Goal: Communication & Community: Share content

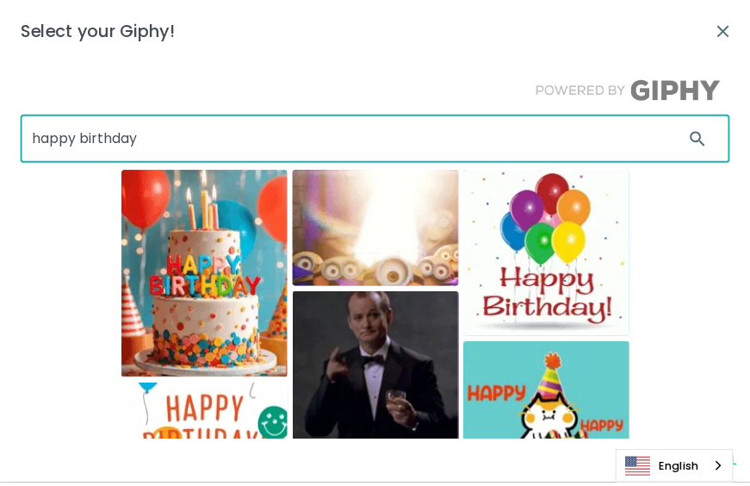
scroll to position [395, 0]
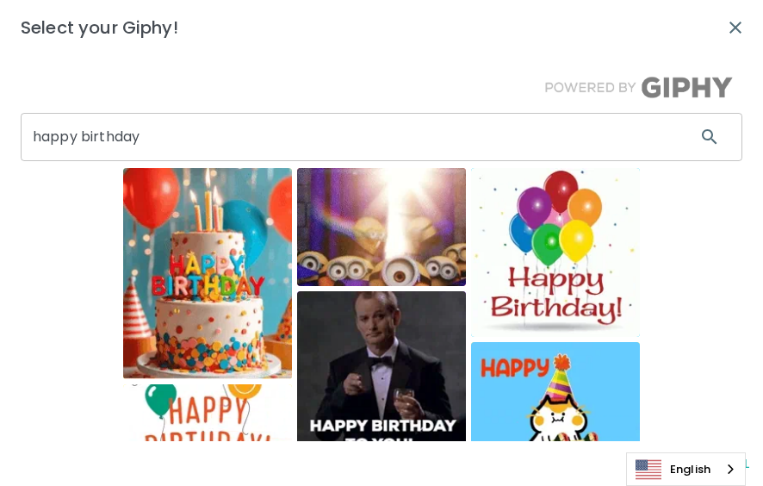
click at [573, 381] on img at bounding box center [555, 426] width 169 height 169
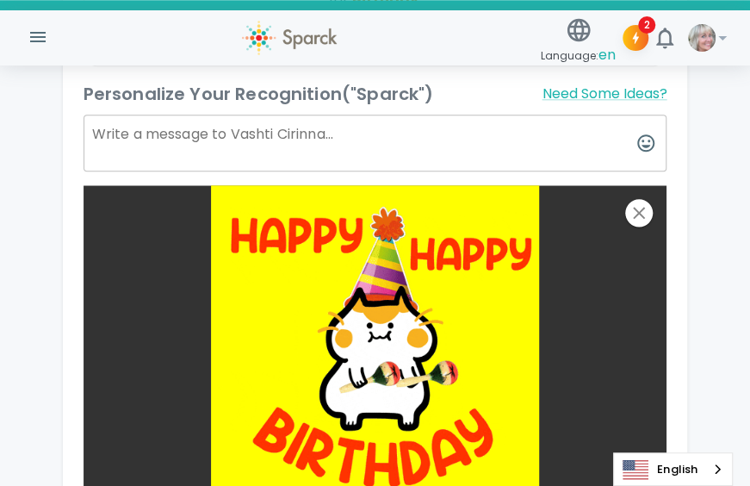
scroll to position [615, 0]
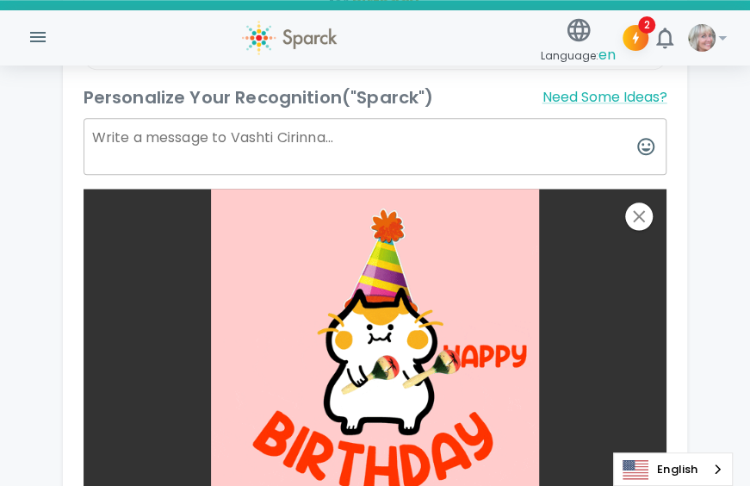
click at [143, 146] on textarea at bounding box center [376, 146] width 584 height 57
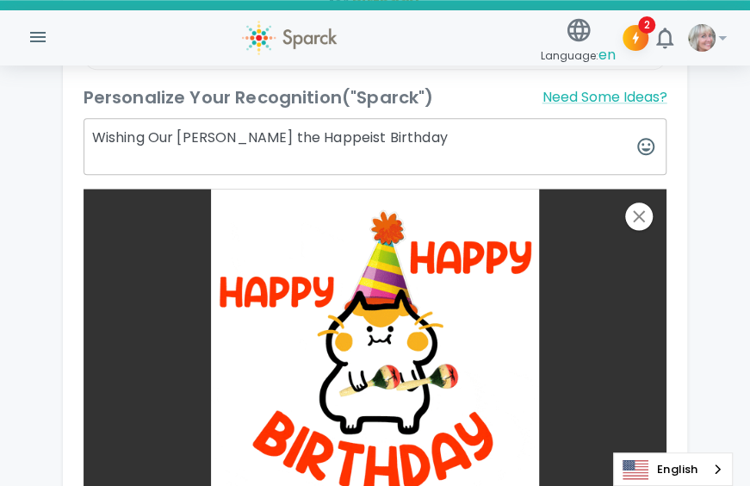
click at [296, 136] on textarea "Wishing Our [PERSON_NAME] the Happeist Birthday" at bounding box center [376, 146] width 584 height 57
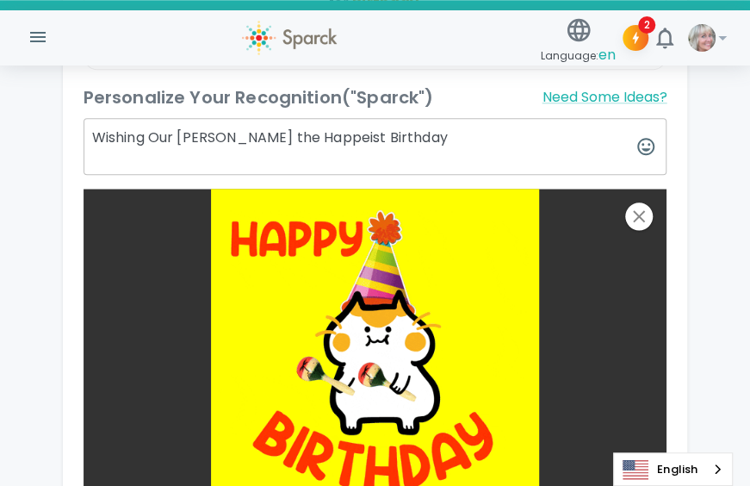
click at [403, 140] on textarea "Wishing Our [PERSON_NAME] the Happeist Birthday" at bounding box center [376, 146] width 584 height 57
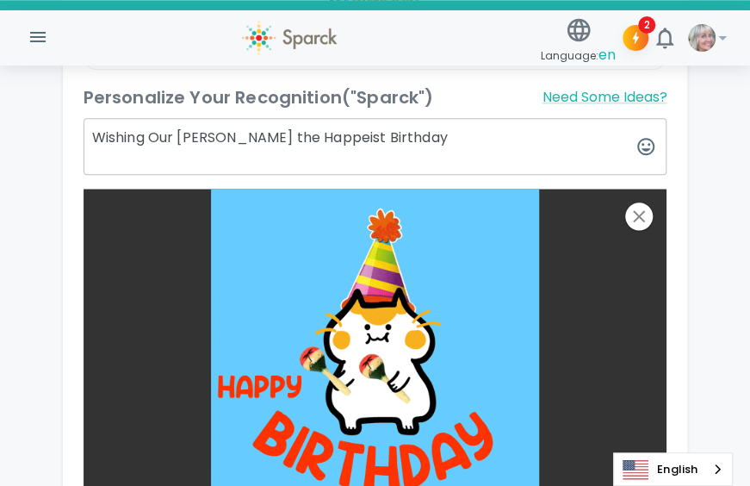
click at [305, 137] on textarea "Wishing Our [PERSON_NAME] the Happeist Birthday" at bounding box center [376, 146] width 584 height 57
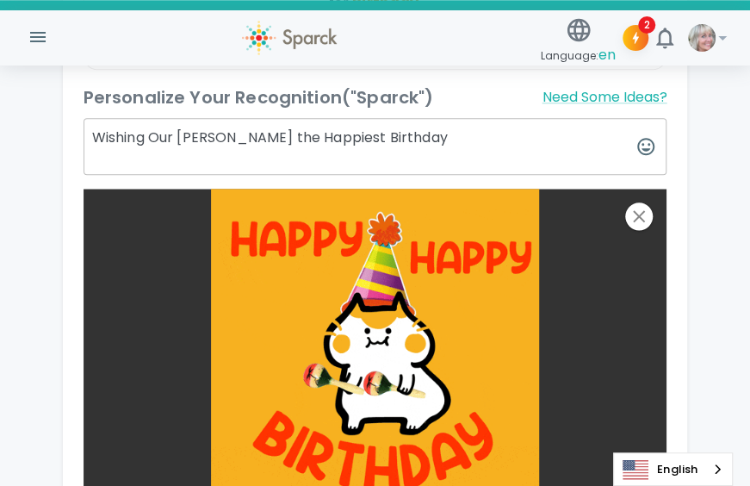
click at [396, 136] on textarea "Wishing Our [PERSON_NAME] the Happiest Birthday" at bounding box center [376, 146] width 584 height 57
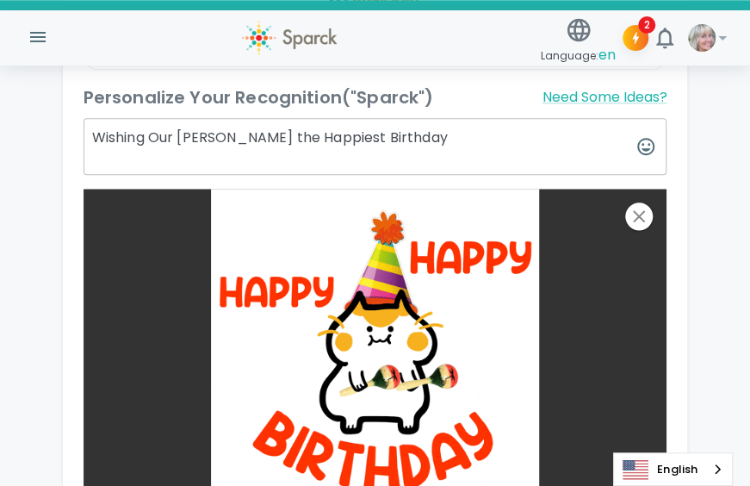
click at [396, 136] on textarea "Wishing Our [PERSON_NAME] the Happiest Birthday" at bounding box center [376, 146] width 584 height 57
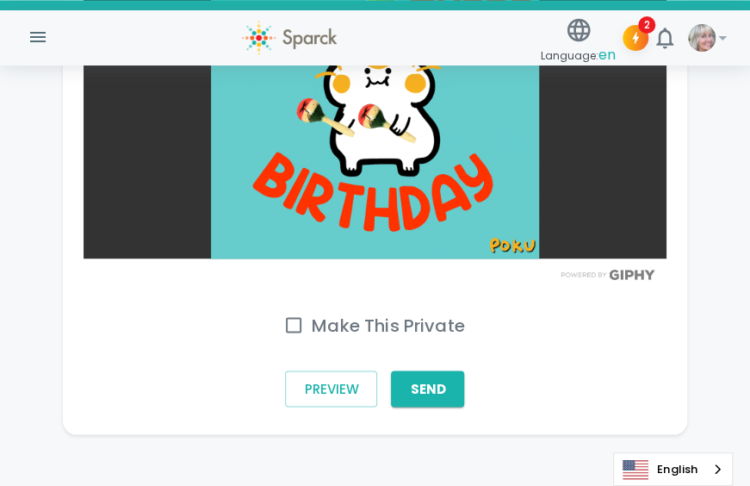
scroll to position [880, 0]
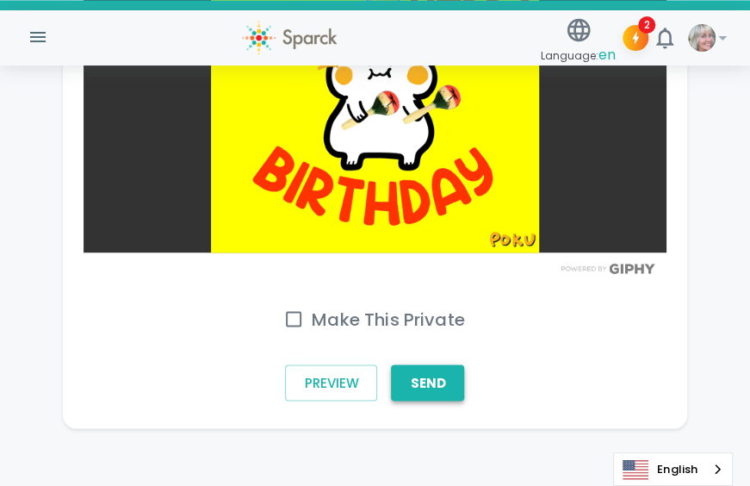
type textarea "Wishing Our [PERSON_NAME] the Happiest Birthday🎉🪅🥳🎂!!!"
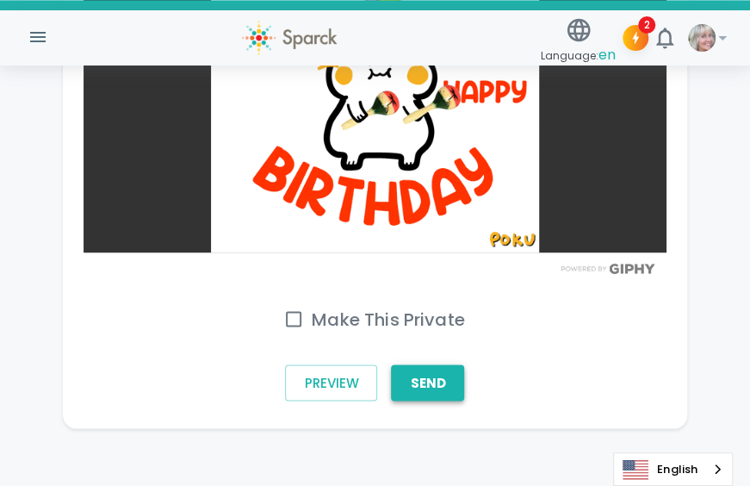
click at [449, 389] on button "Send" at bounding box center [427, 382] width 73 height 36
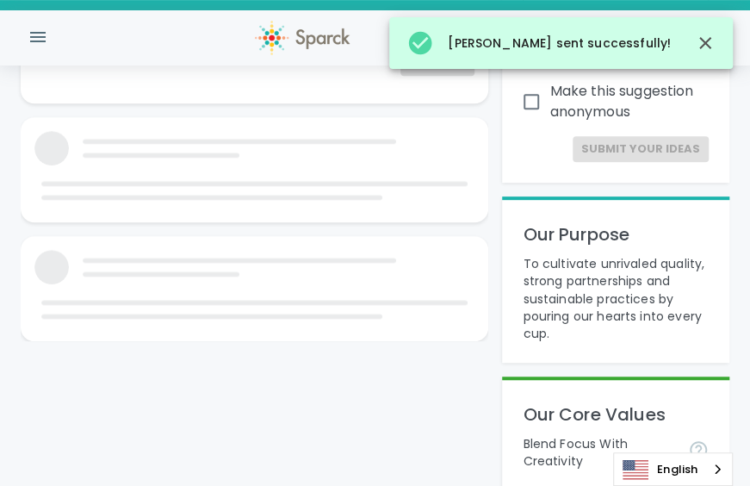
scroll to position [880, 0]
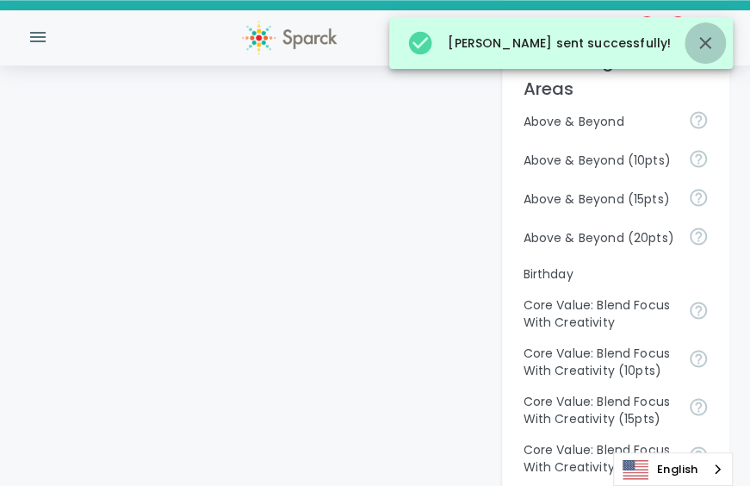
click at [708, 40] on icon "button" at bounding box center [706, 43] width 12 height 12
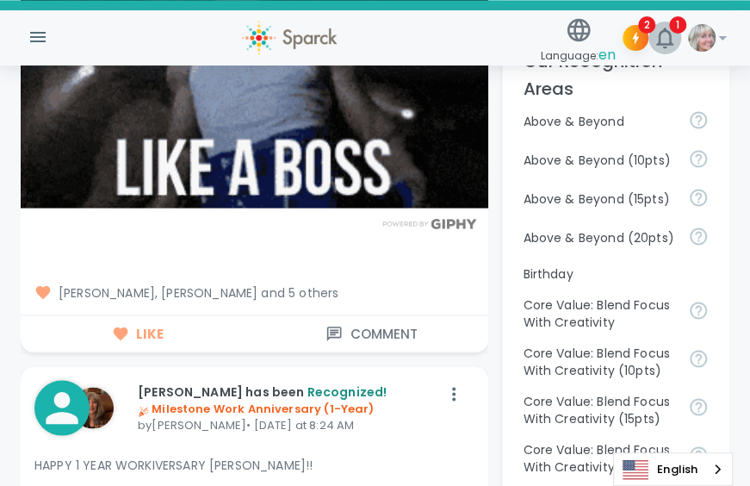
click at [676, 33] on span "1" at bounding box center [677, 24] width 17 height 17
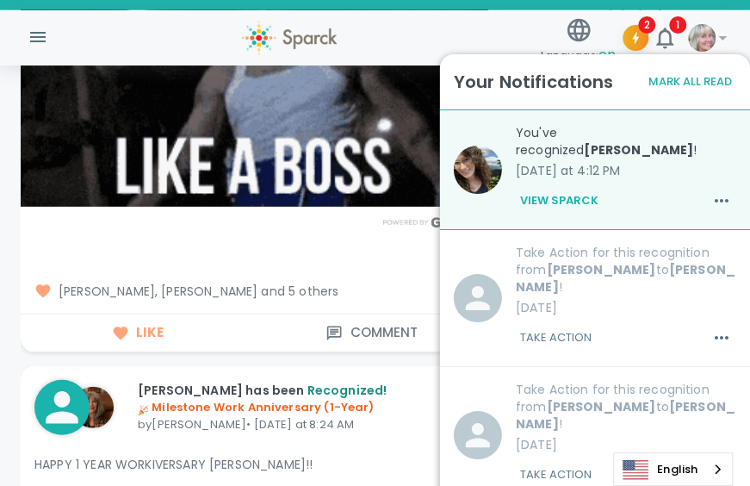
click at [641, 33] on icon "button" at bounding box center [636, 38] width 16 height 16
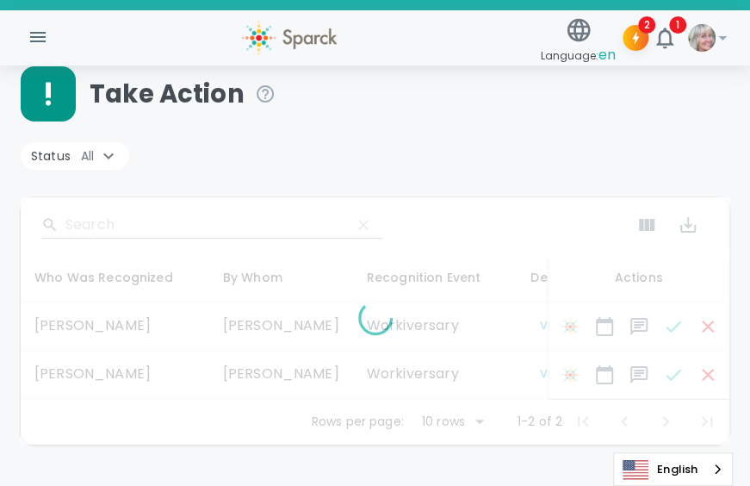
scroll to position [74, 0]
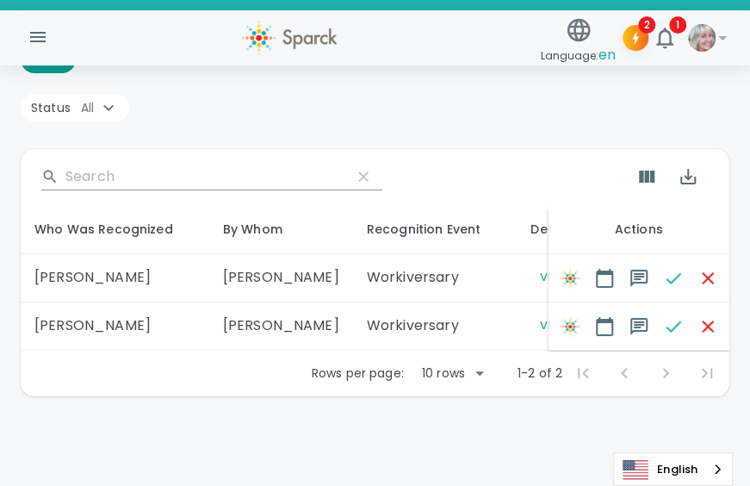
click at [641, 33] on icon "button" at bounding box center [636, 38] width 16 height 16
click at [373, 35] on div "Language: en 2 1 !" at bounding box center [375, 38] width 709 height 68
click at [531, 276] on button "View Message" at bounding box center [582, 278] width 103 height 20
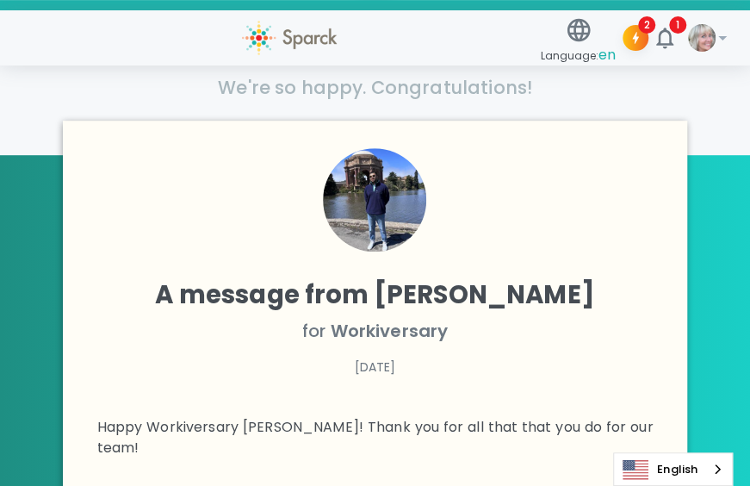
scroll to position [266, 0]
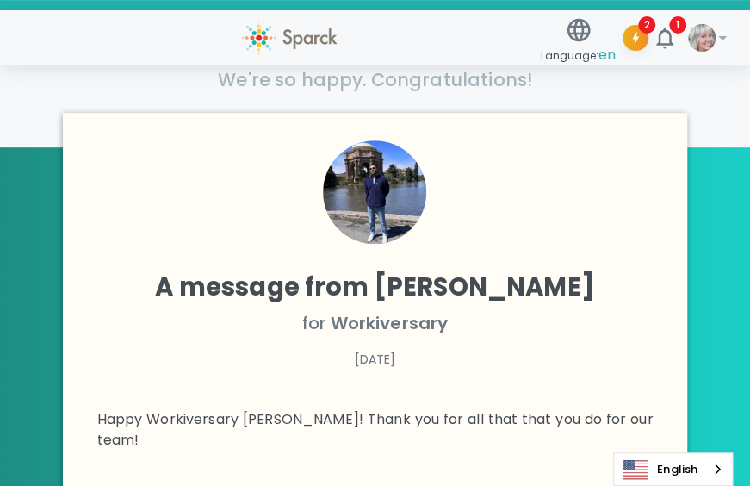
click at [639, 32] on icon "button" at bounding box center [636, 38] width 16 height 16
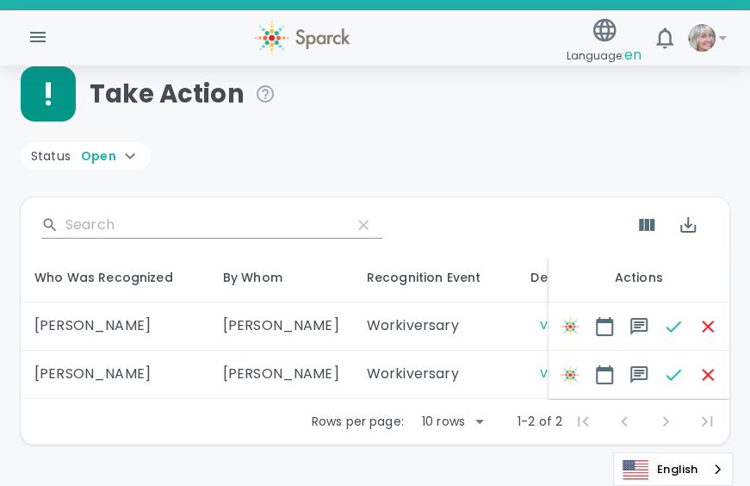
scroll to position [74, 0]
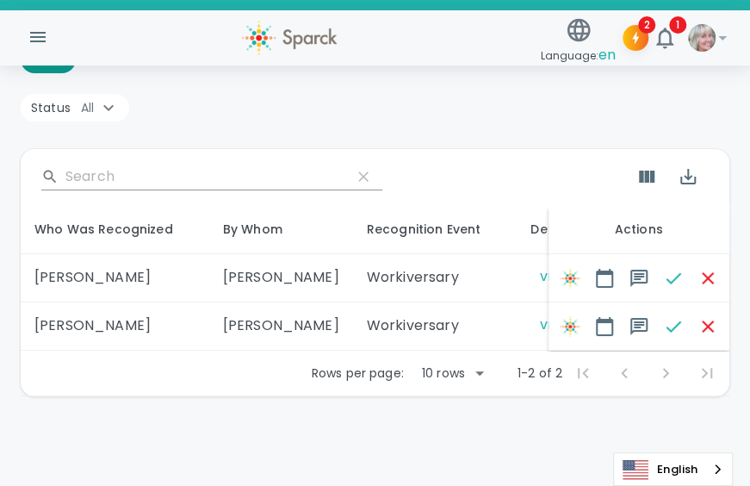
click at [99, 97] on icon at bounding box center [108, 107] width 21 height 21
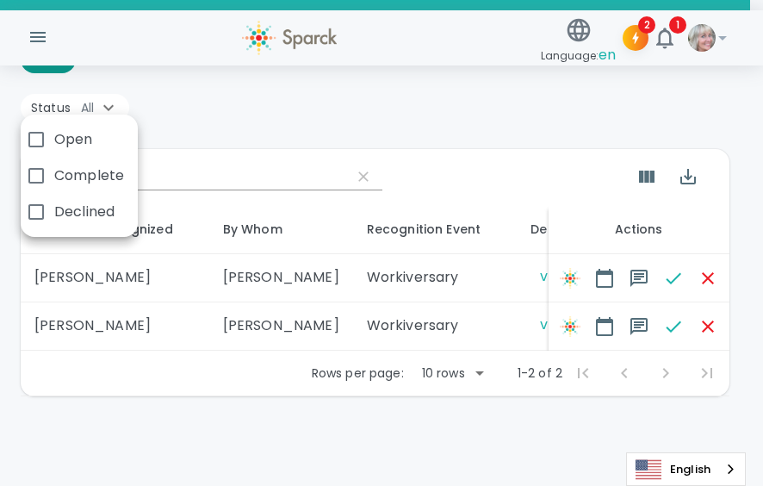
click at [241, 97] on div at bounding box center [381, 243] width 763 height 486
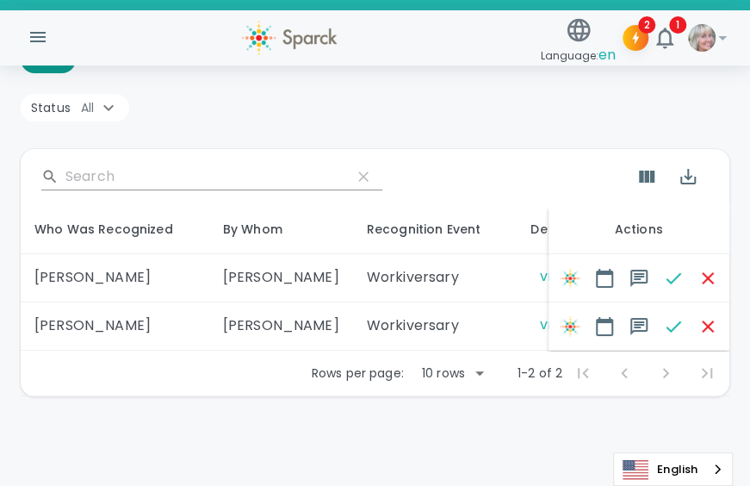
click at [470, 377] on body "Skip Navigation Language: en 2 1 ! Take Action Status All ​ Who Was Recognized …" at bounding box center [375, 209] width 750 height 554
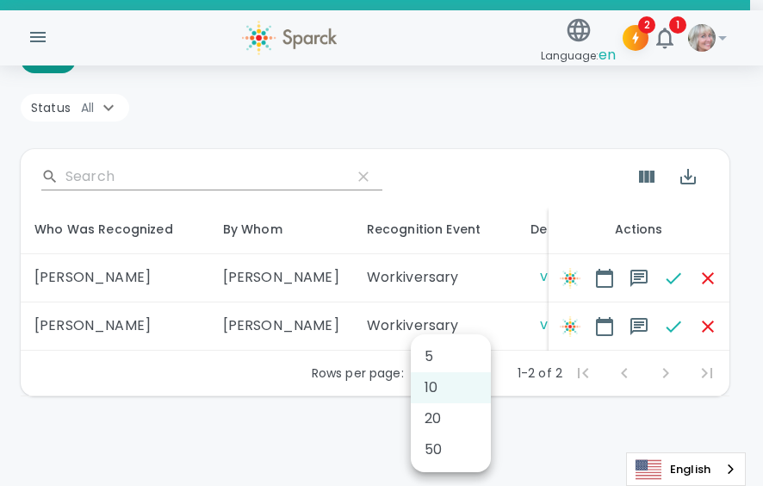
click at [505, 120] on div at bounding box center [381, 243] width 763 height 486
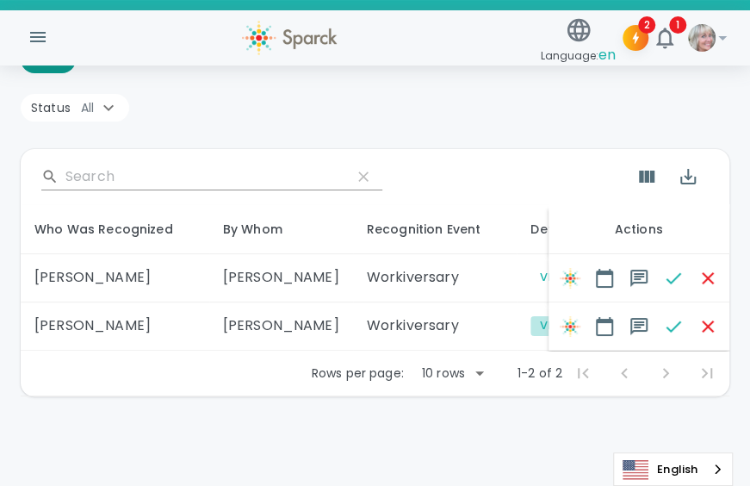
click at [531, 324] on button "View Message" at bounding box center [582, 326] width 103 height 20
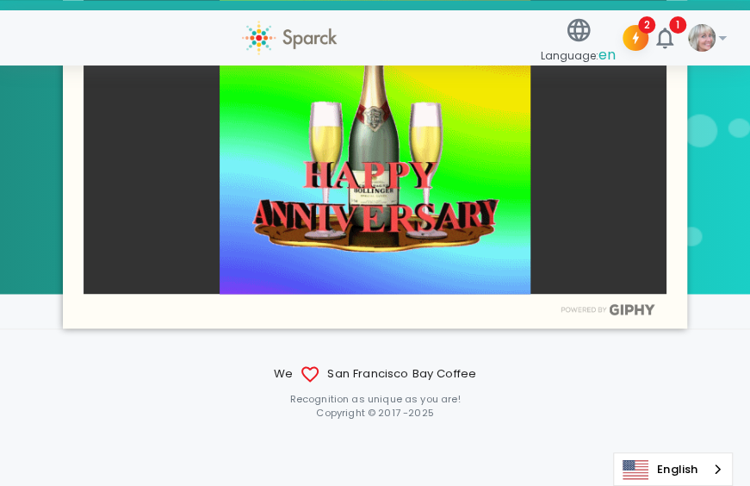
scroll to position [248, 0]
